Goal: Task Accomplishment & Management: Manage account settings

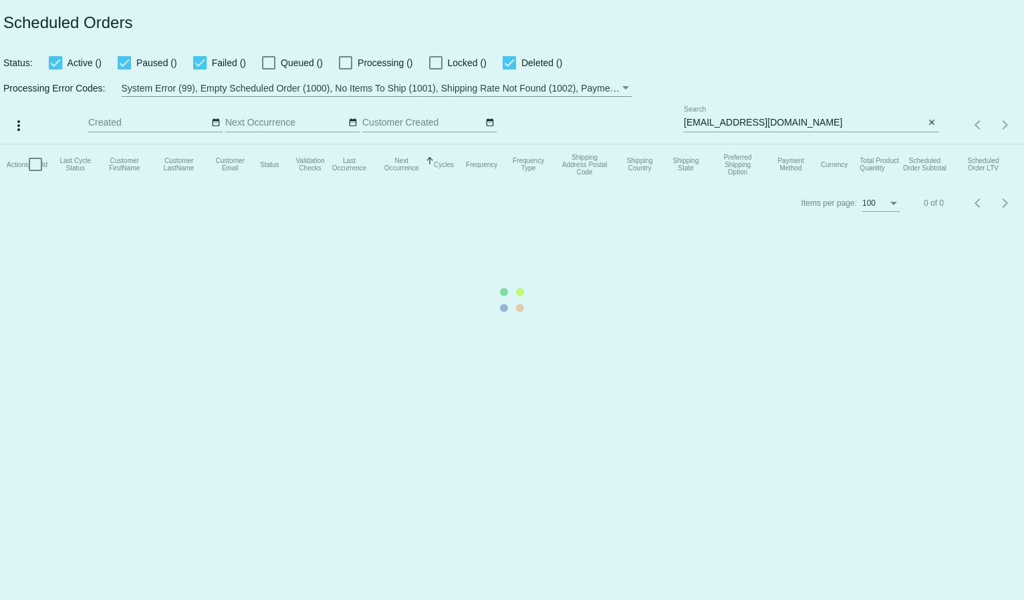
click at [720, 144] on mat-table "Actions Id Last Cycle Status Customer FirstName Customer LastName Customer Emai…" at bounding box center [512, 164] width 1024 height 40
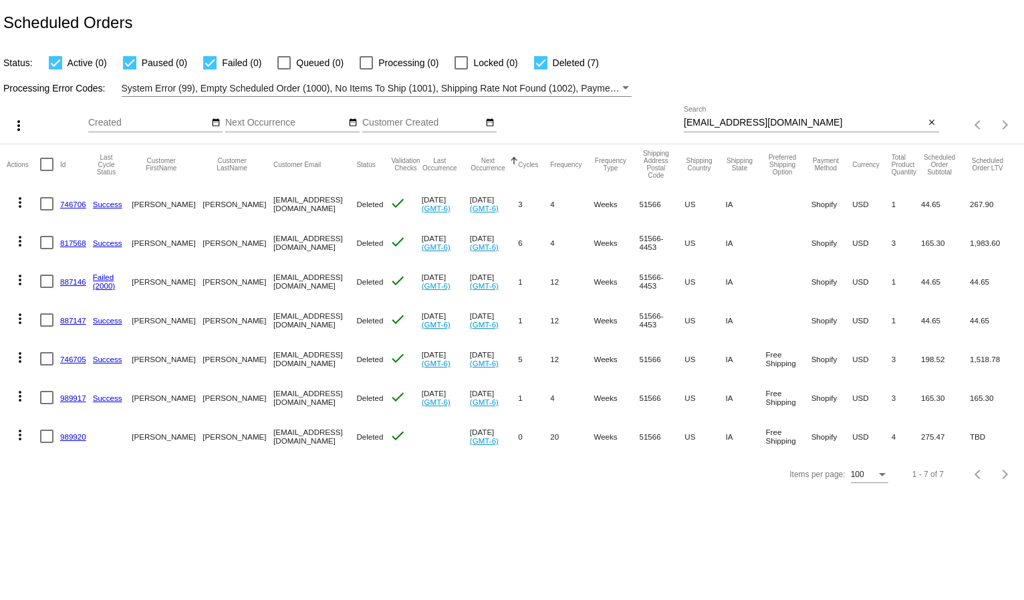
click at [720, 122] on input "[EMAIL_ADDRESS][DOMAIN_NAME]" at bounding box center [804, 123] width 241 height 11
paste input "nursey1@live"
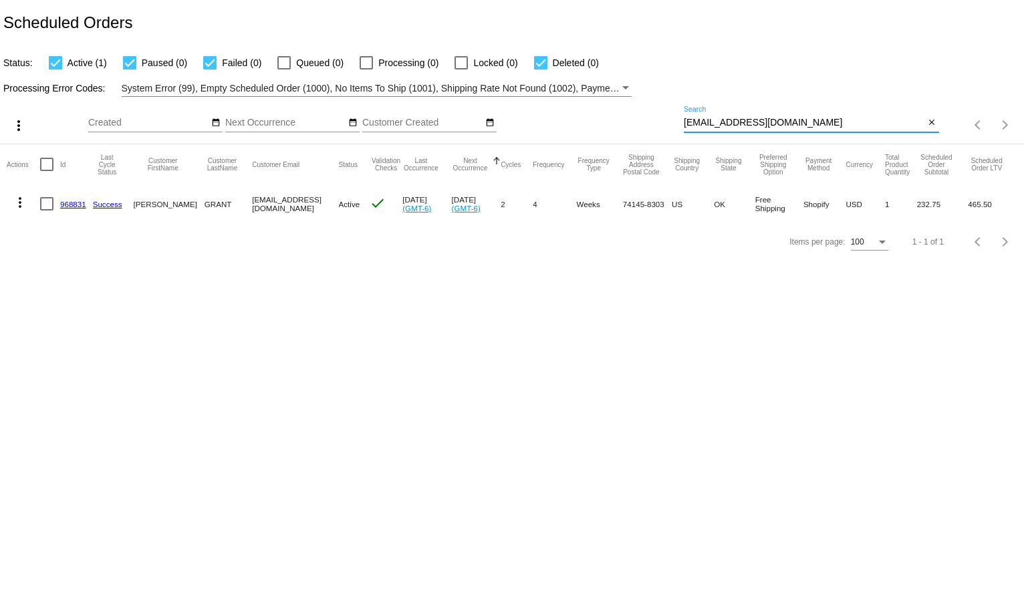
type input "[EMAIL_ADDRESS][DOMAIN_NAME]"
click at [777, 69] on div "Status: Active (1) Paused (0) Failed (0) Queued (0) Processing (0) Locked (0) D…" at bounding box center [512, 57] width 1024 height 25
click at [71, 207] on link "968831" at bounding box center [73, 204] width 26 height 9
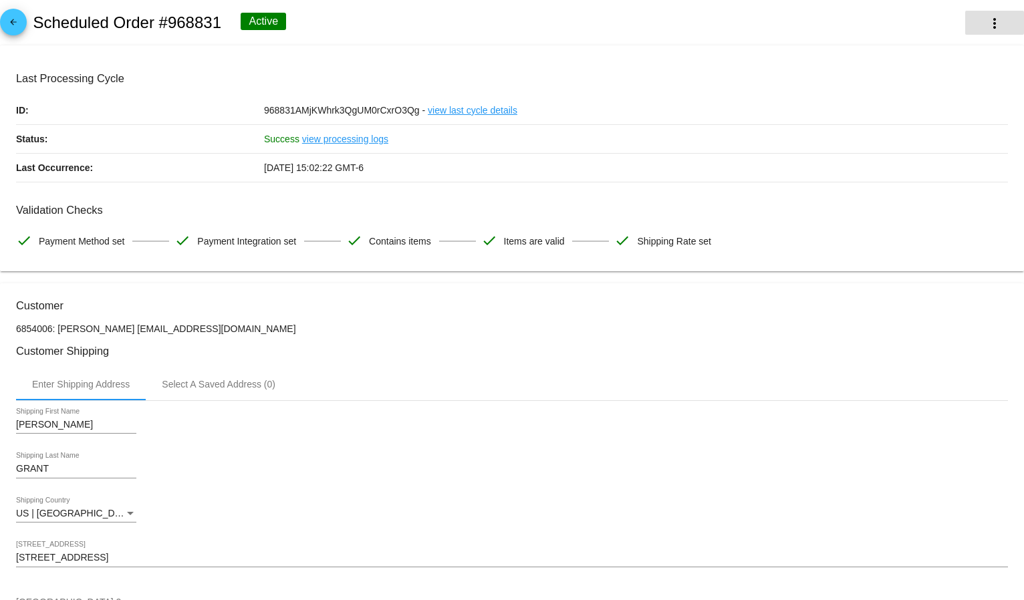
click at [994, 15] on button "more_vert" at bounding box center [994, 23] width 59 height 24
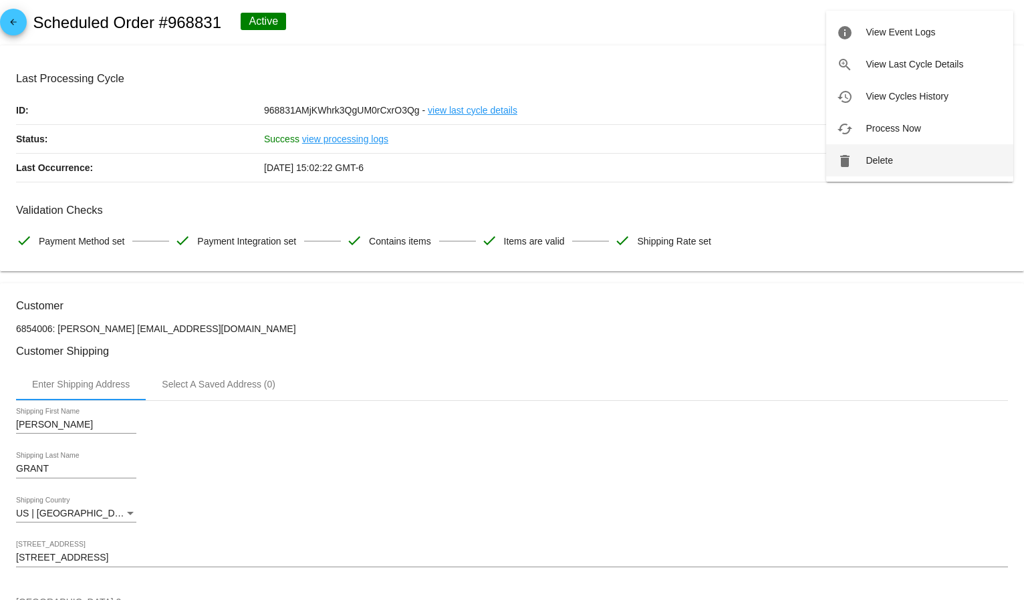
click at [897, 155] on button "delete Delete" at bounding box center [919, 160] width 187 height 32
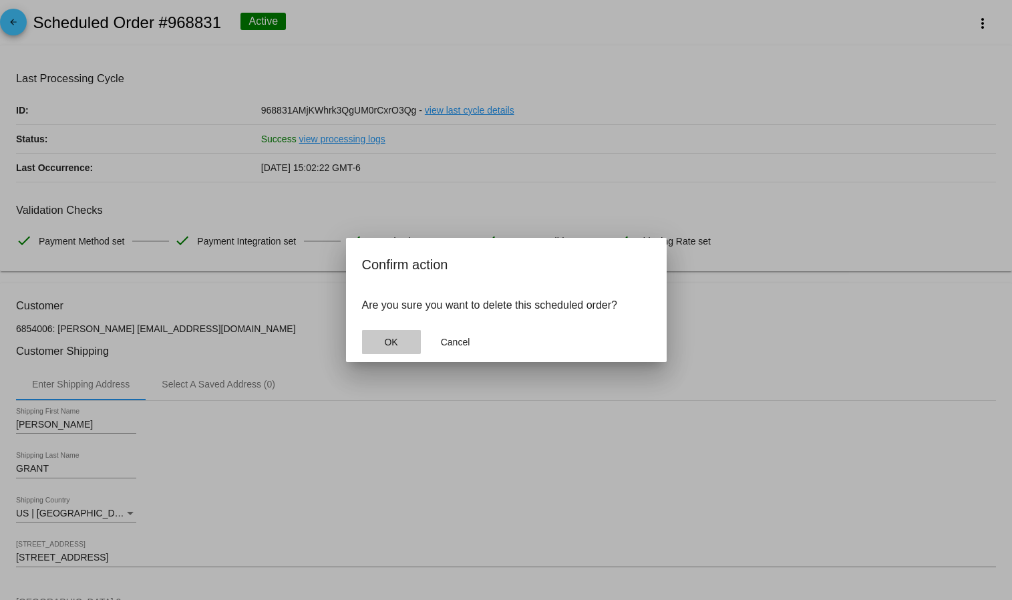
click at [370, 338] on button "OK" at bounding box center [391, 342] width 59 height 24
